Goal: Task Accomplishment & Management: Use online tool/utility

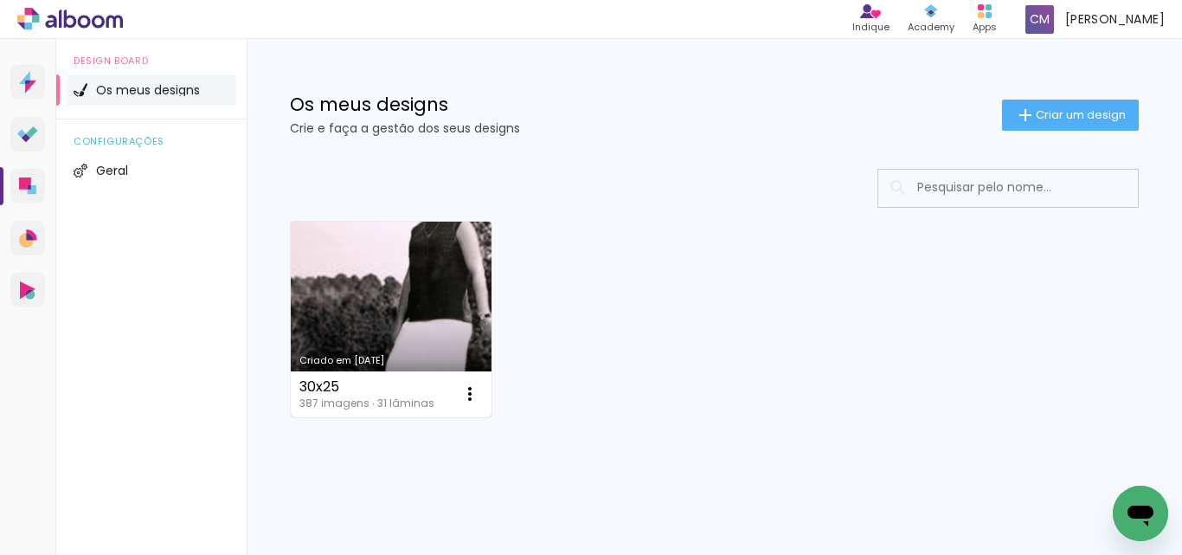
click at [425, 255] on link "Criado em [DATE]" at bounding box center [391, 320] width 201 height 196
